Goal: Navigation & Orientation: Find specific page/section

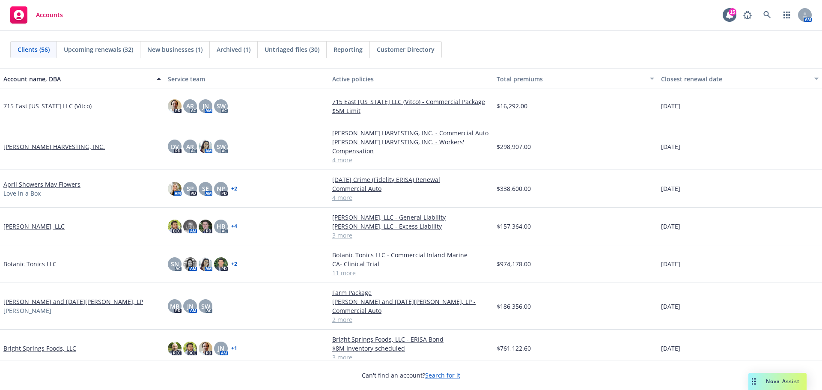
drag, startPoint x: 39, startPoint y: 334, endPoint x: 39, endPoint y: 340, distance: 6.0
click at [40, 336] on div "Bright Springs Foods, LLC" at bounding box center [82, 349] width 164 height 38
click at [39, 344] on link "Bright Springs Foods, LLC" at bounding box center [39, 348] width 73 height 9
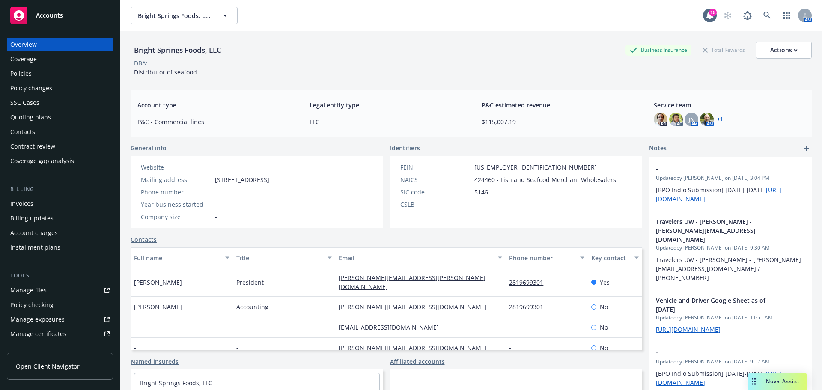
click at [49, 124] on div "Quoting plans" at bounding box center [30, 117] width 41 height 14
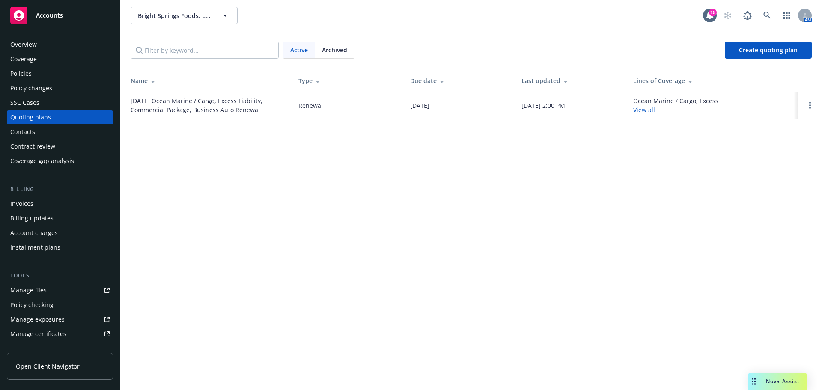
click at [164, 114] on link "[DATE] Ocean Marine / Cargo, Excess Liability, Commercial Package, Business Aut…" at bounding box center [208, 105] width 154 height 18
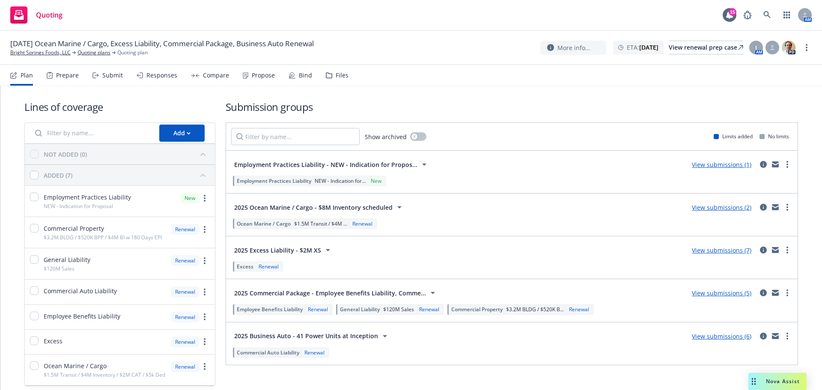
click at [349, 79] on div "Files" at bounding box center [342, 75] width 13 height 7
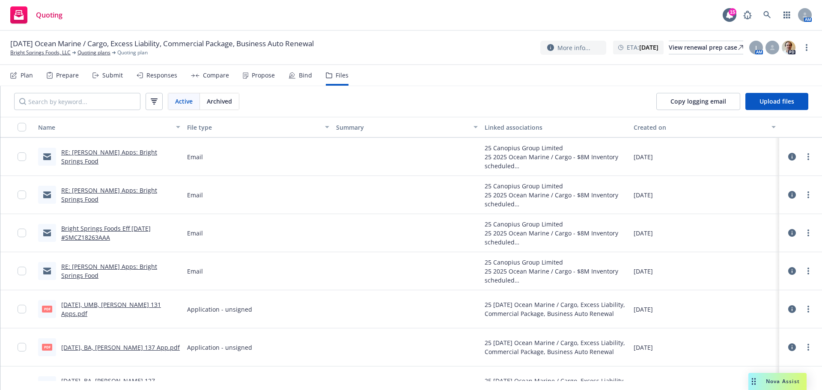
scroll to position [214, 0]
